Goal: Transaction & Acquisition: Purchase product/service

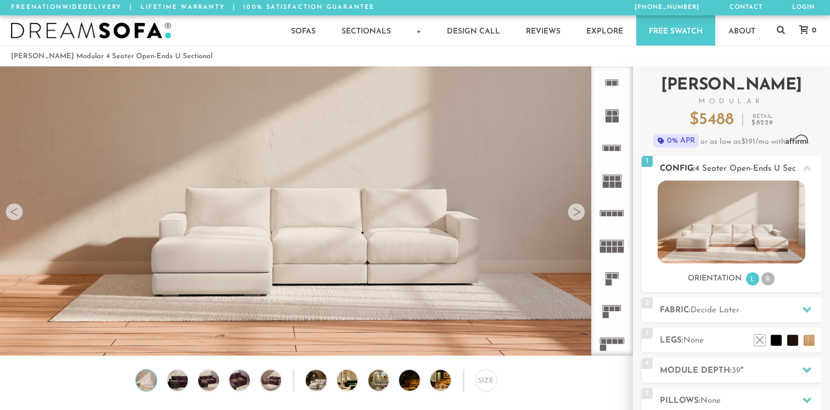
click at [740, 243] on img at bounding box center [732, 222] width 148 height 83
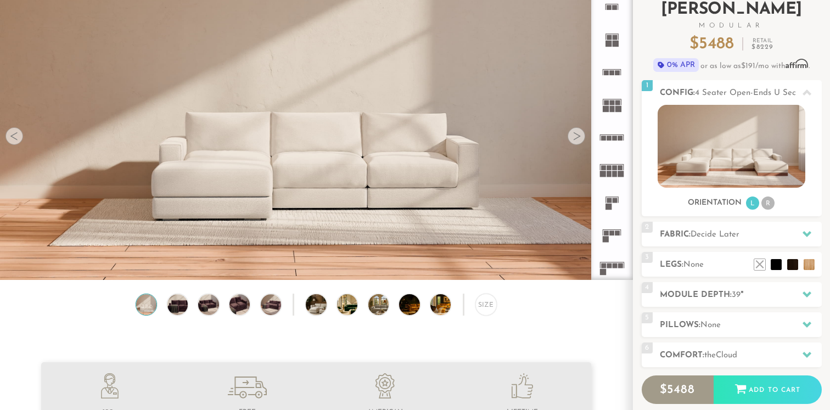
scroll to position [79, 0]
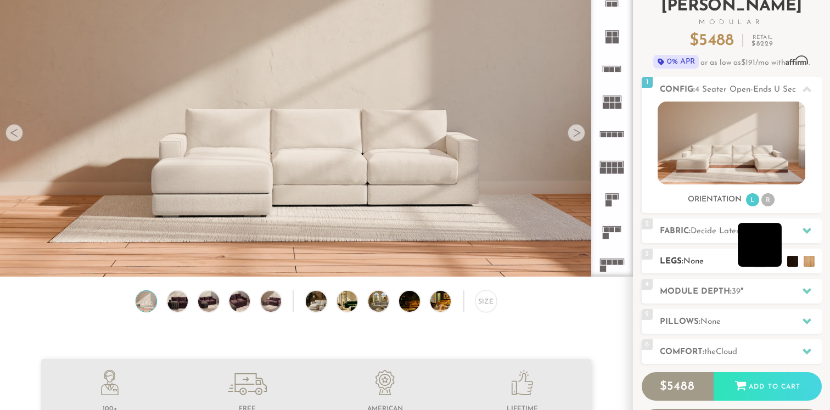
click at [779, 264] on li at bounding box center [760, 245] width 44 height 44
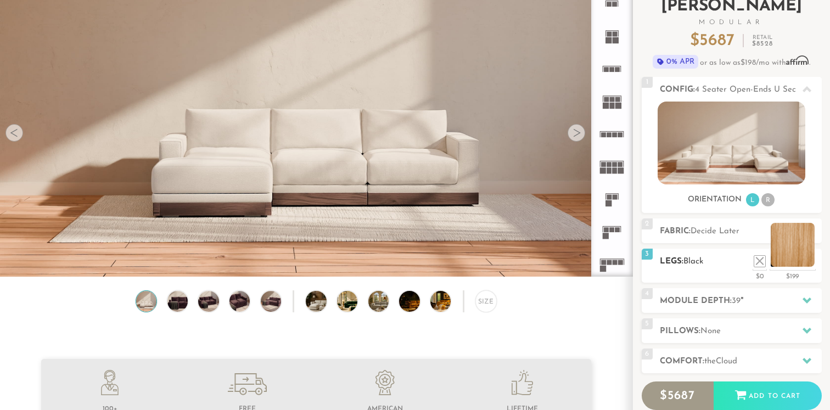
click at [791, 262] on li at bounding box center [793, 245] width 44 height 44
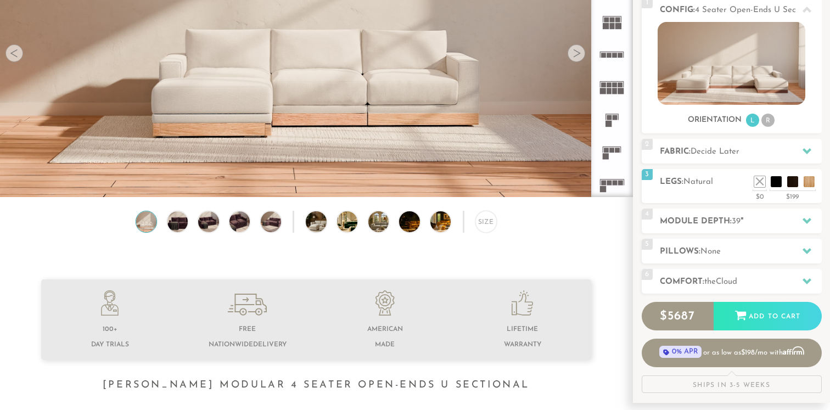
scroll to position [161, 0]
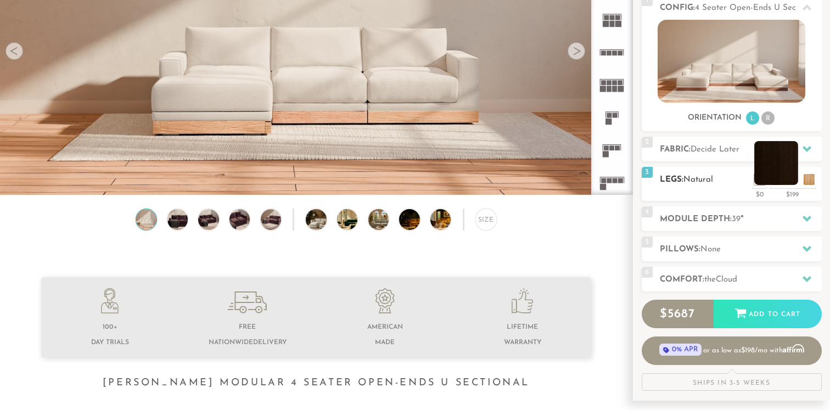
click at [783, 182] on li at bounding box center [777, 163] width 44 height 44
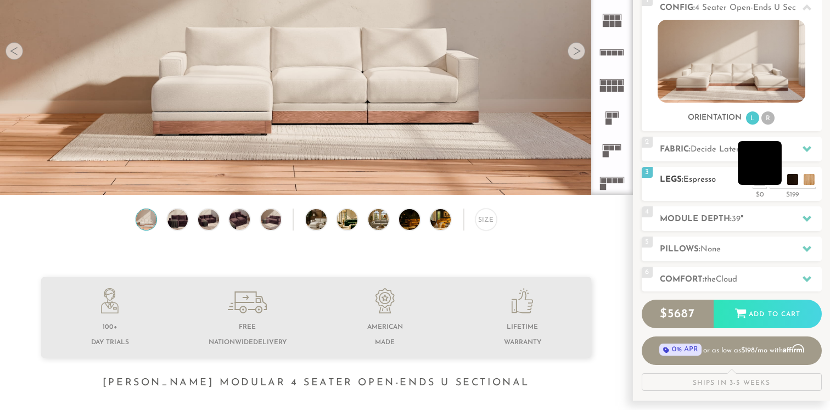
click at [775, 181] on li at bounding box center [760, 163] width 44 height 44
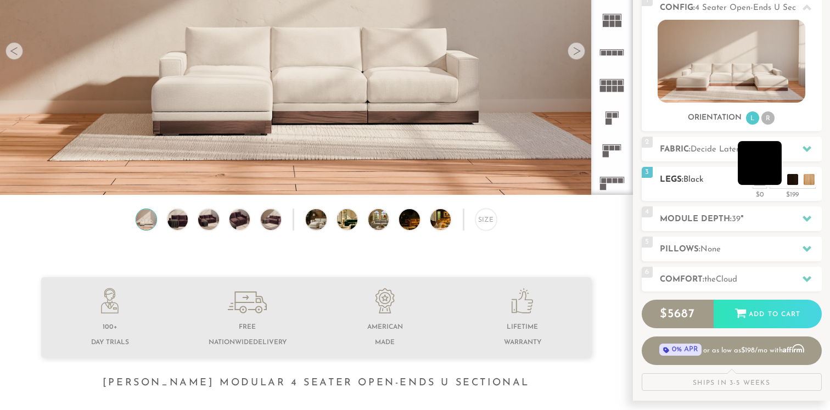
click at [770, 178] on li at bounding box center [760, 163] width 44 height 44
click at [761, 219] on h2 "Module Depth: 39 "" at bounding box center [741, 219] width 162 height 13
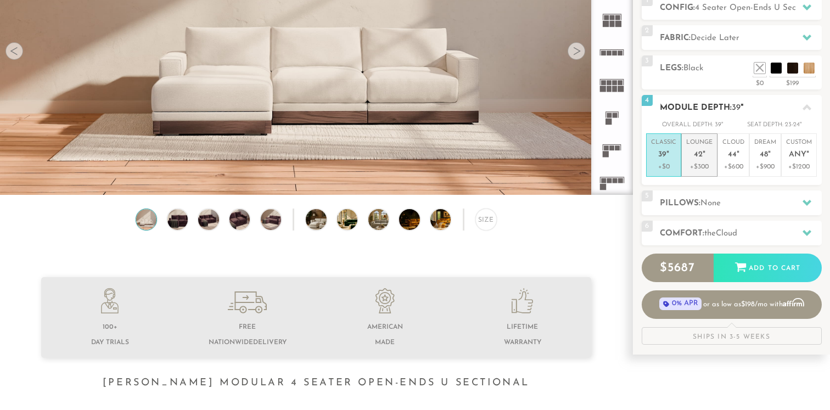
click at [706, 161] on p "Lounge 42 "" at bounding box center [699, 150] width 26 height 24
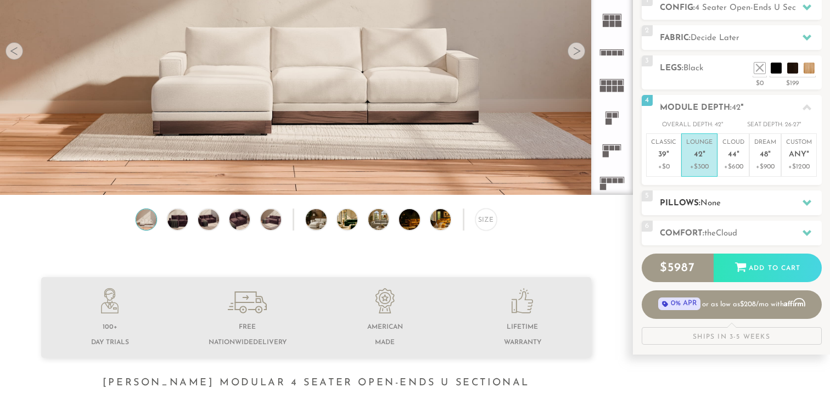
click at [735, 200] on h2 "Pillows: None" at bounding box center [741, 203] width 162 height 13
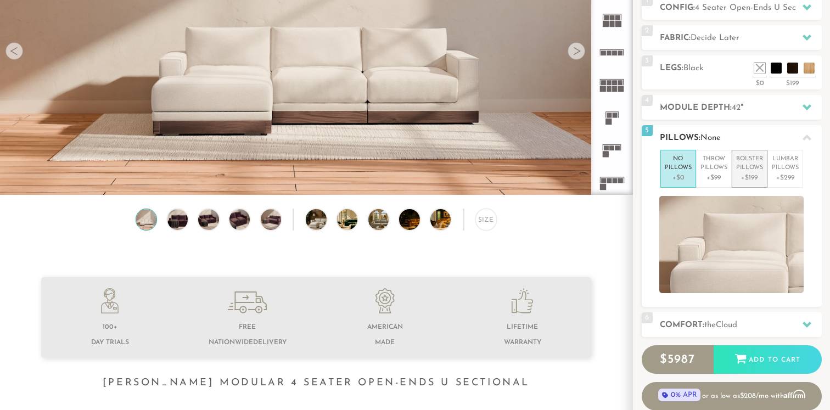
click at [752, 179] on p "+$199" at bounding box center [749, 178] width 27 height 10
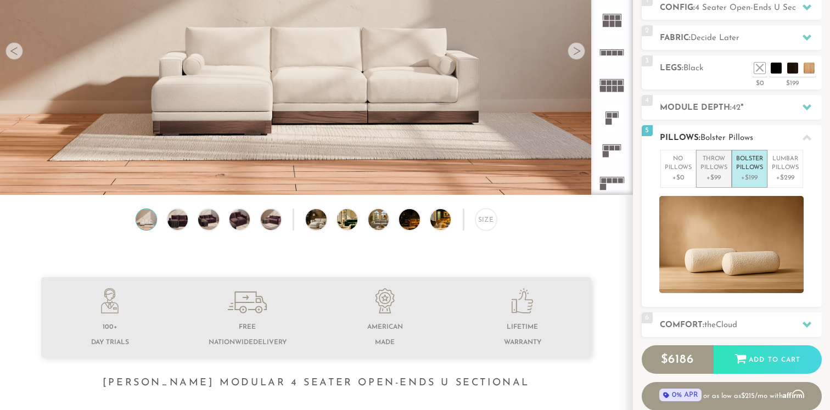
click at [726, 177] on p "+$99" at bounding box center [714, 178] width 27 height 10
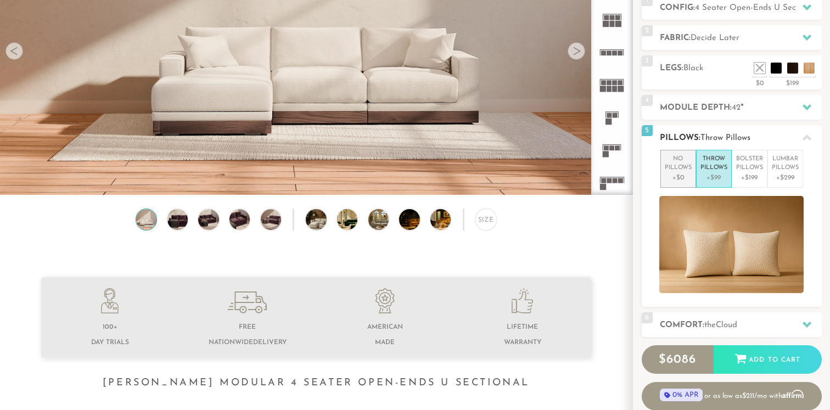
click at [674, 173] on p "+$0" at bounding box center [678, 178] width 27 height 10
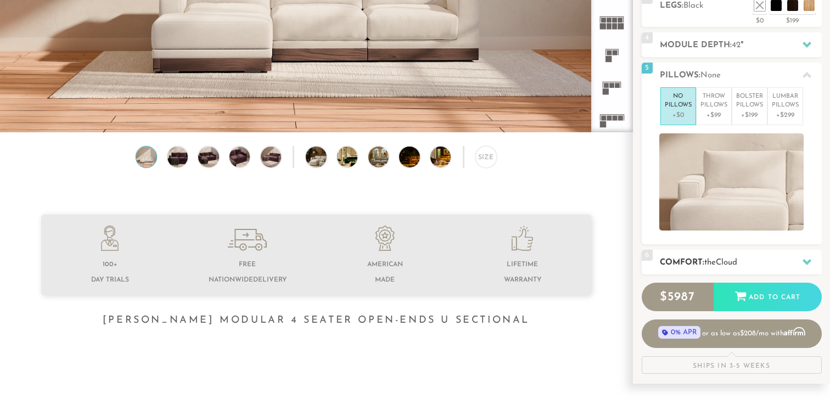
scroll to position [278, 0]
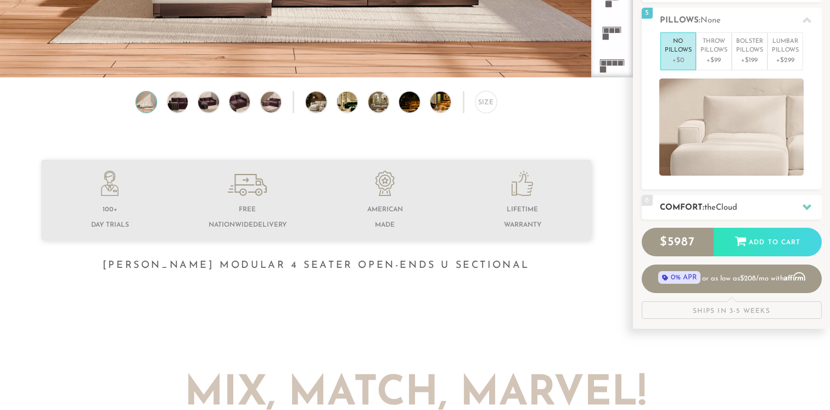
click at [752, 208] on h2 "Comfort: the Cloud" at bounding box center [741, 208] width 162 height 13
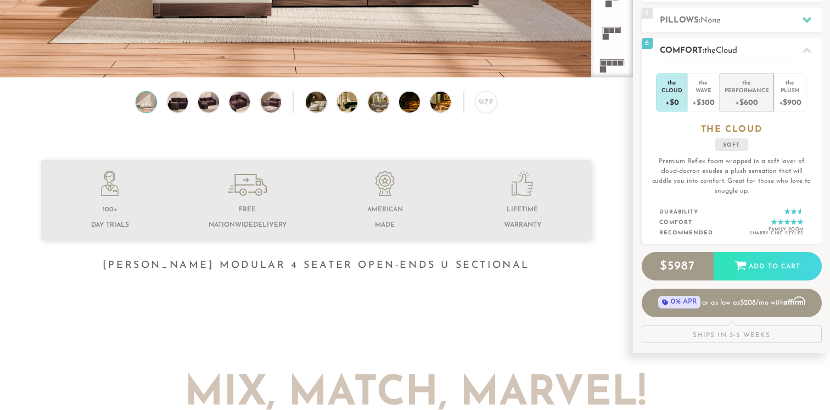
click at [743, 102] on div "+$600" at bounding box center [747, 102] width 44 height 16
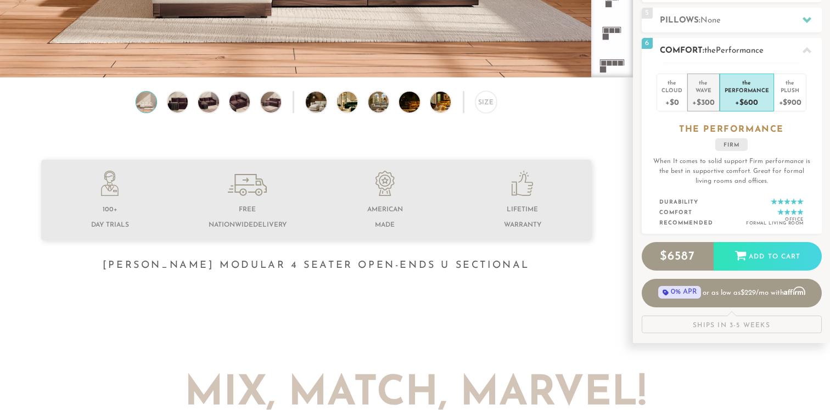
click at [709, 102] on div "+$300" at bounding box center [703, 102] width 22 height 16
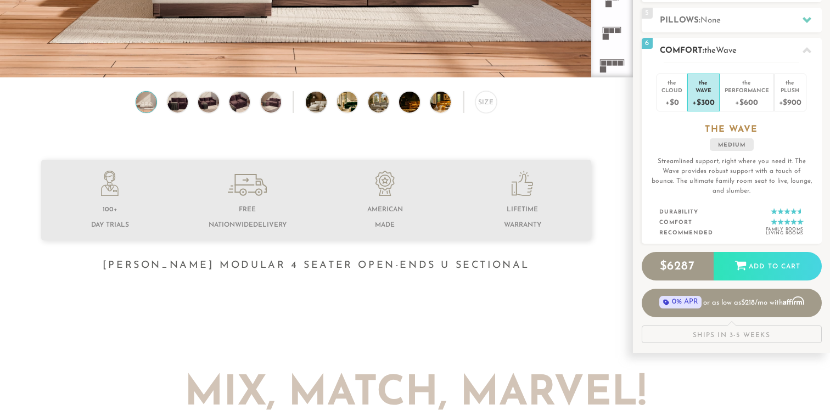
scroll to position [0, 0]
click at [782, 100] on div "+$900" at bounding box center [790, 102] width 23 height 16
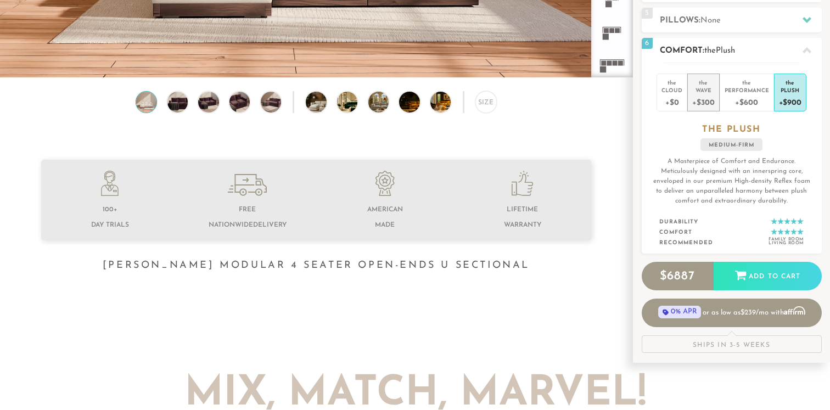
click at [713, 97] on div "+$300" at bounding box center [703, 102] width 22 height 16
